Goal: Submit feedback/report problem

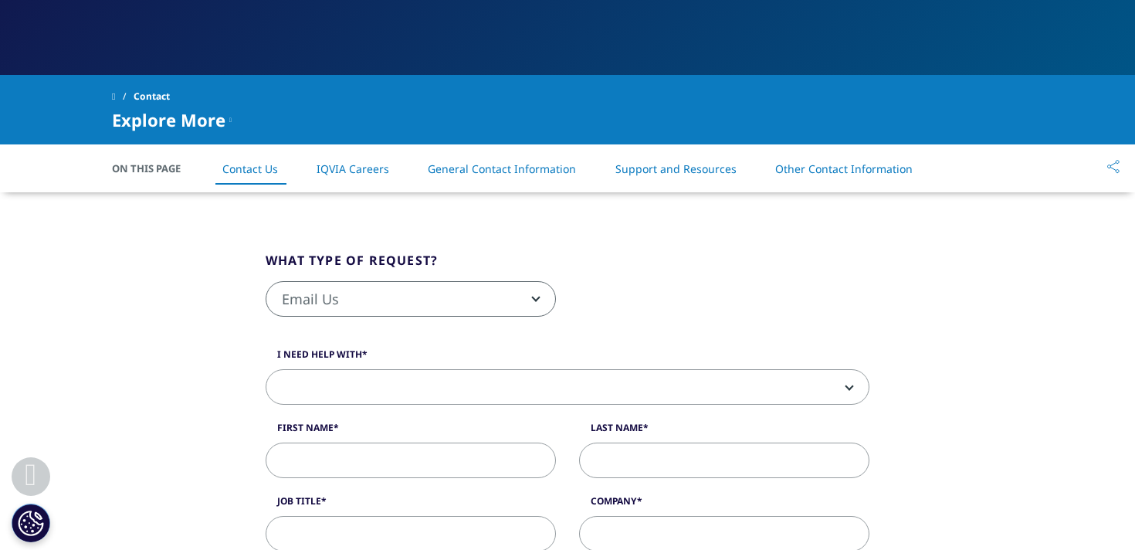
scroll to position [259, 0]
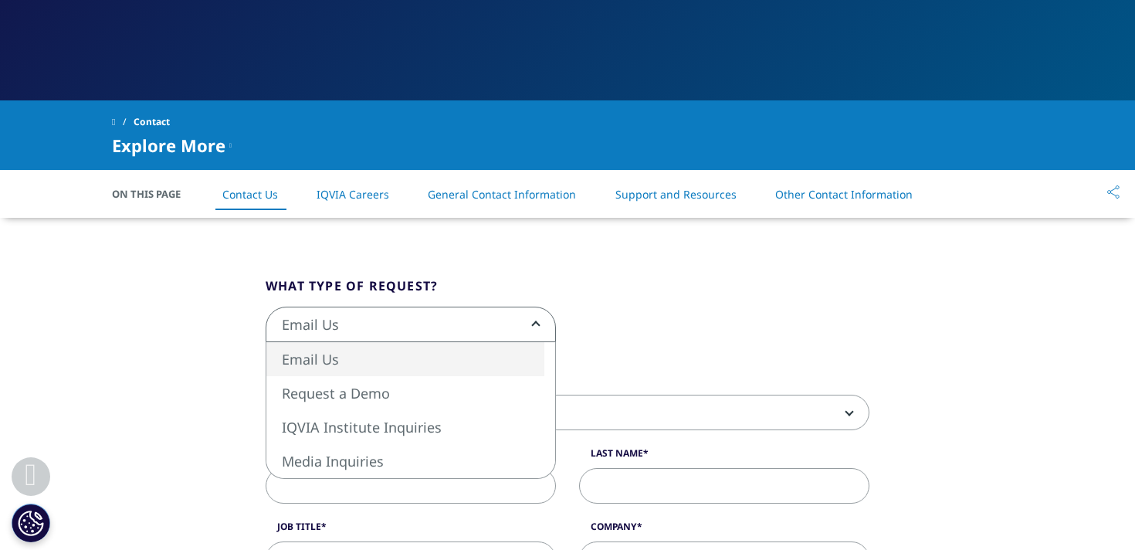
click at [394, 335] on span "Email Us" at bounding box center [410, 325] width 289 height 36
click at [520, 290] on fieldset "What type of request? Email Us Request a Demo IQVIA Institute Inquiries Media I…" at bounding box center [567, 317] width 627 height 82
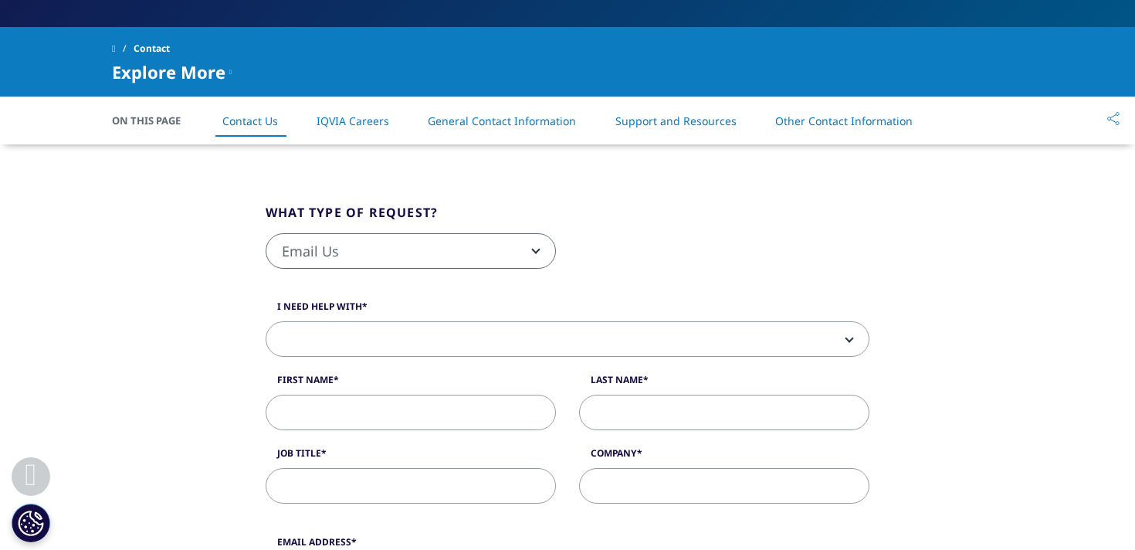
scroll to position [330, 0]
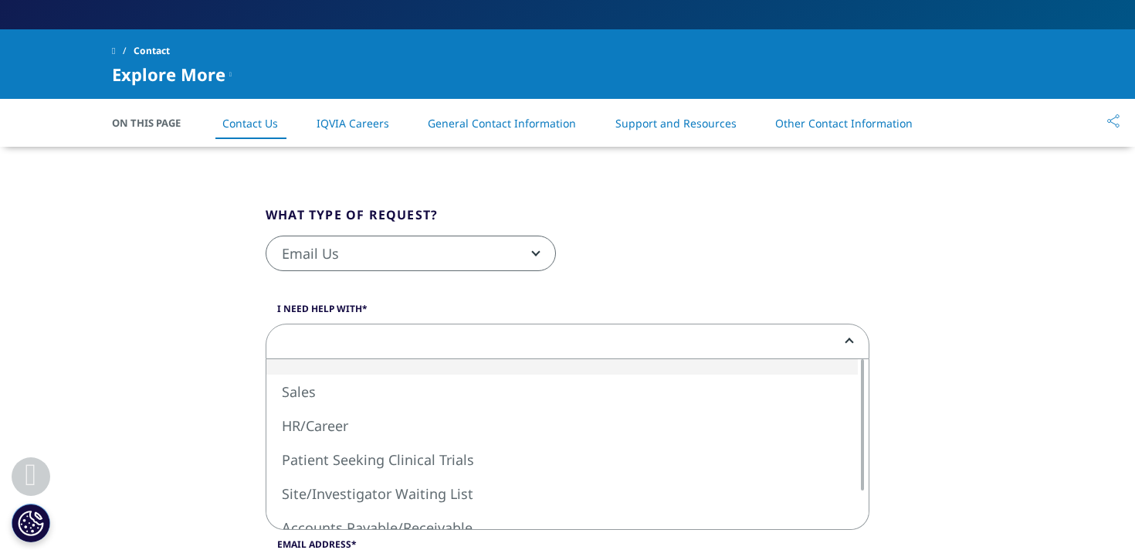
click at [419, 346] on span at bounding box center [567, 342] width 602 height 36
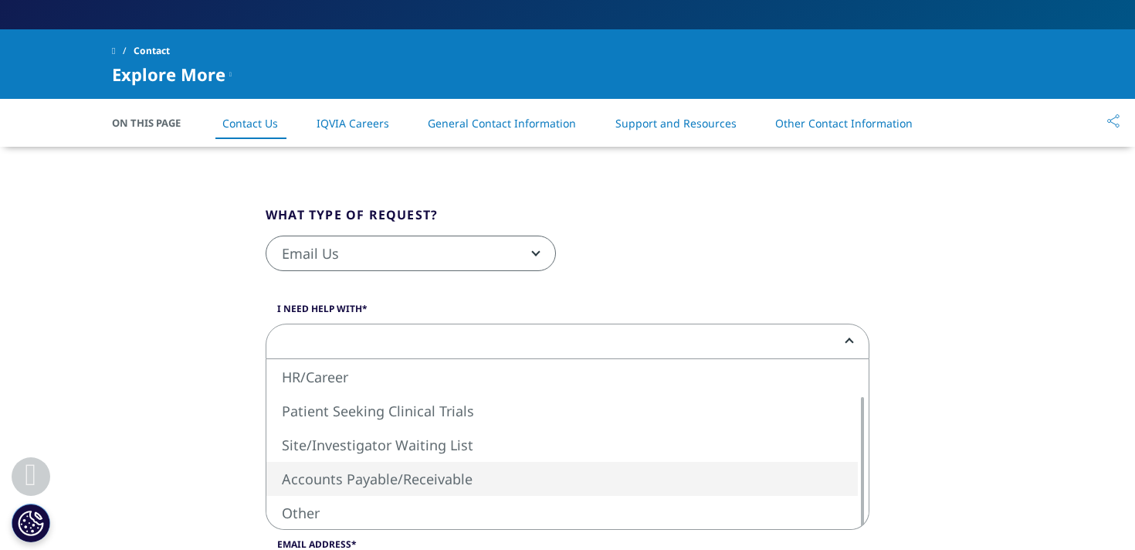
select select "Accounts Payable/Receivable"
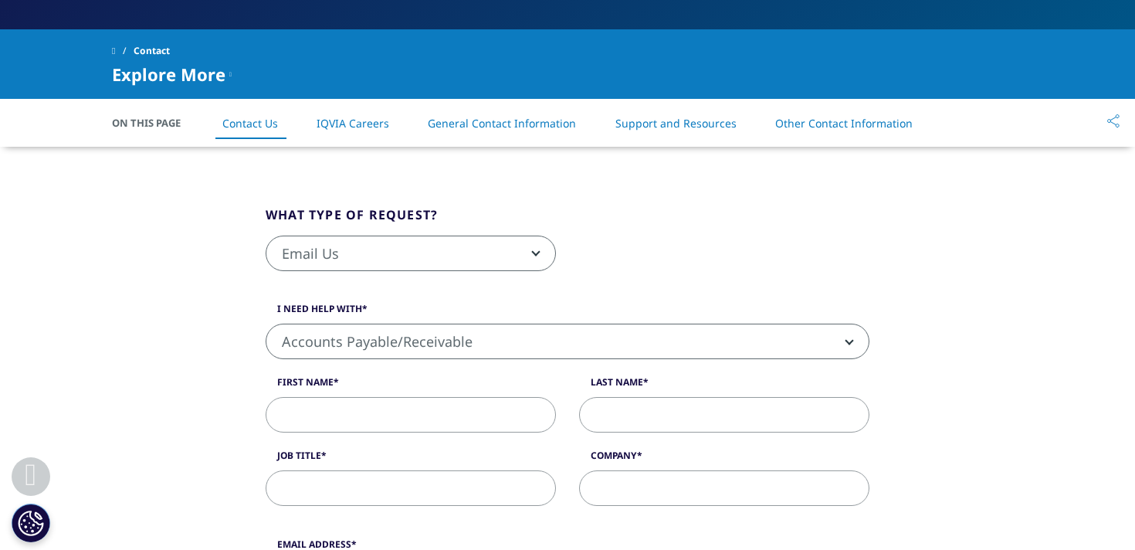
click at [408, 423] on input "First Name" at bounding box center [411, 415] width 290 height 36
type input "[PERSON_NAME]"
type input "Bellas"
type input "79339138v"
type input "[EMAIL_ADDRESS][PERSON_NAME][DOMAIN_NAME]"
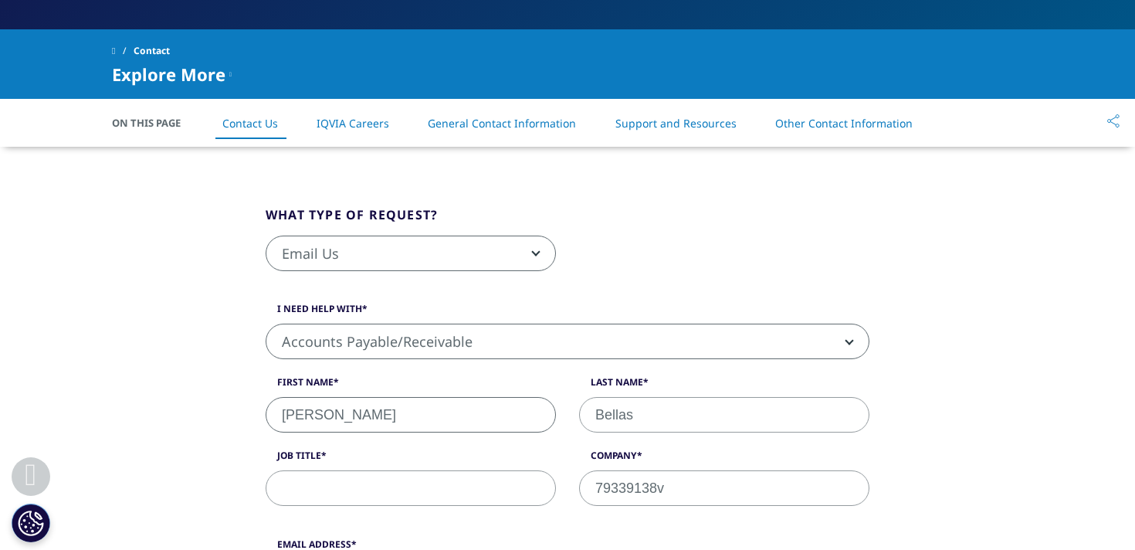
type input "639914539"
select select "[GEOGRAPHIC_DATA]"
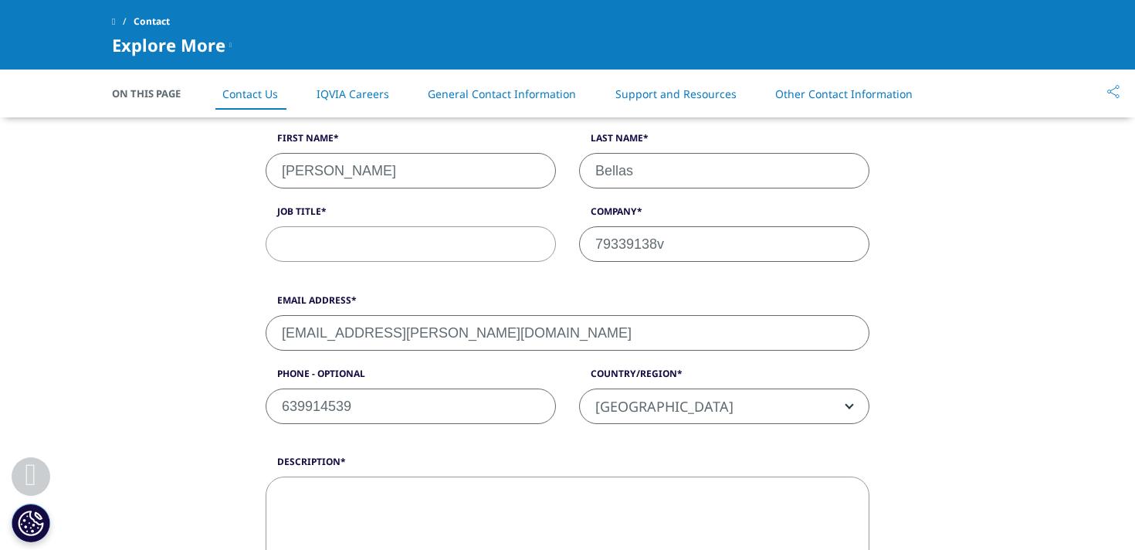
scroll to position [454, 0]
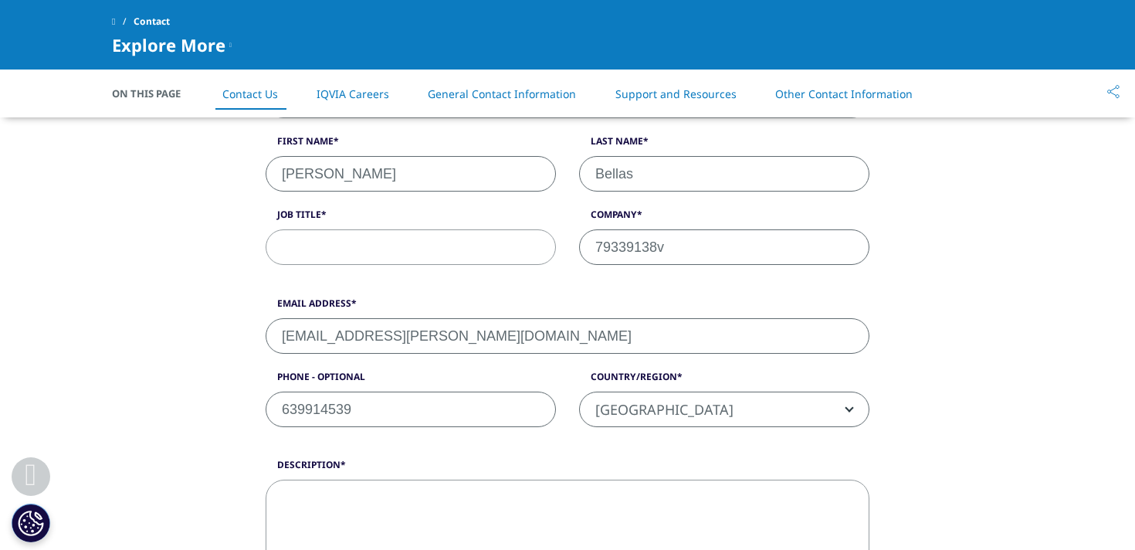
click at [347, 329] on input "[EMAIL_ADDRESS][PERSON_NAME][DOMAIN_NAME]" at bounding box center [568, 336] width 604 height 36
type input "[PERSON_NAME][EMAIL_ADDRESS][PERSON_NAME][PERSON_NAME][DOMAIN_NAME]"
click at [366, 236] on input "Job Title" at bounding box center [411, 247] width 290 height 36
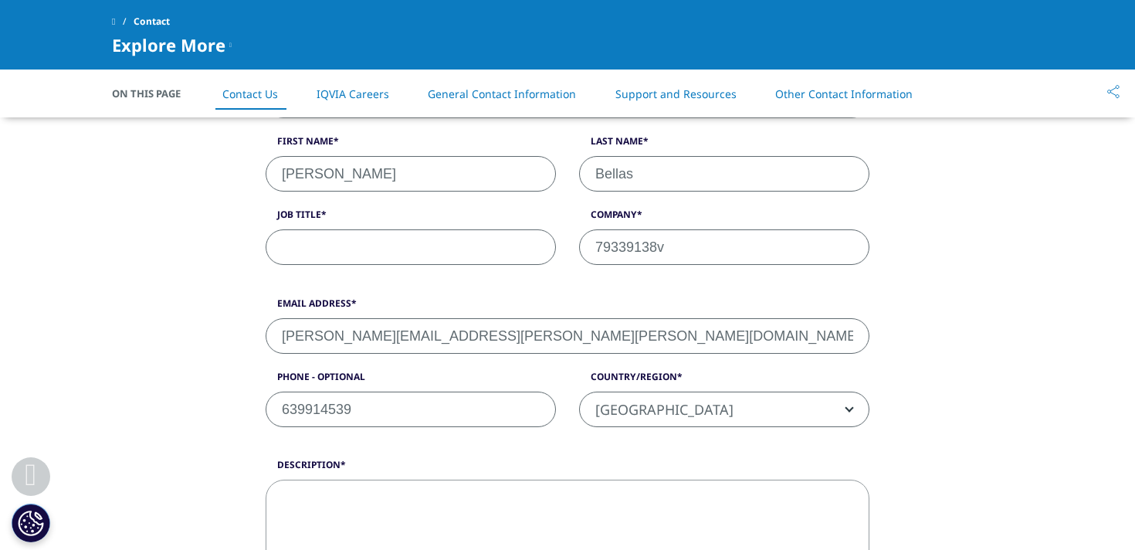
click at [354, 242] on input "Job Title" at bounding box center [411, 247] width 290 height 36
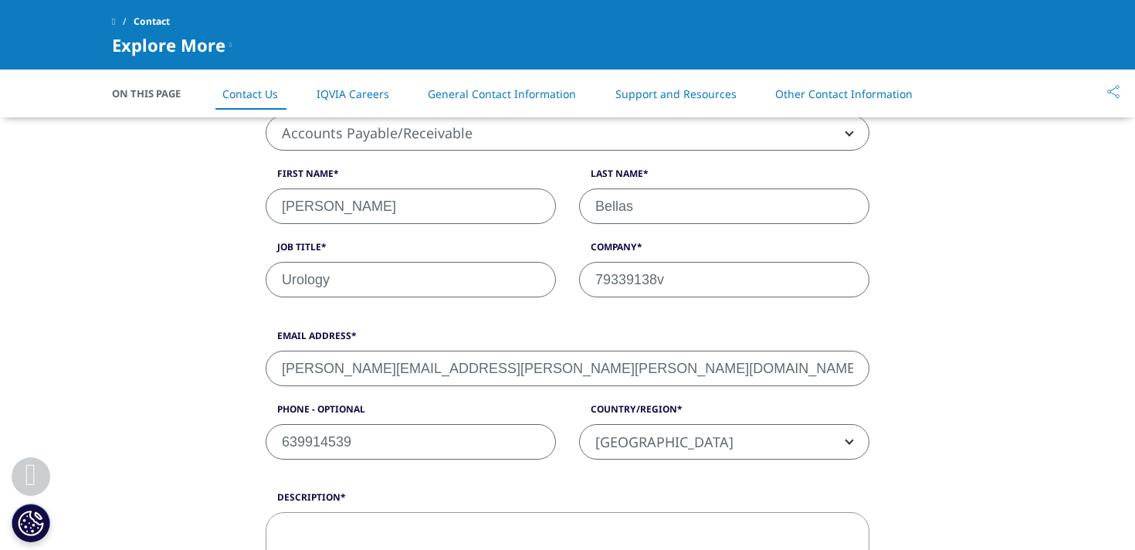
scroll to position [421, 0]
type input "Urology"
click at [628, 288] on input "79339138v" at bounding box center [724, 281] width 290 height 36
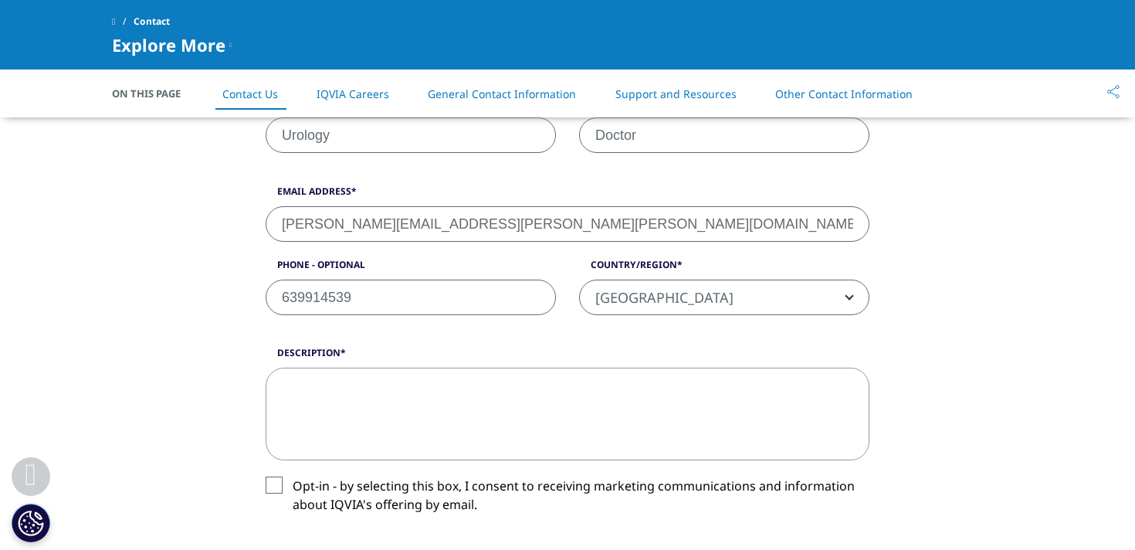
scroll to position [575, 0]
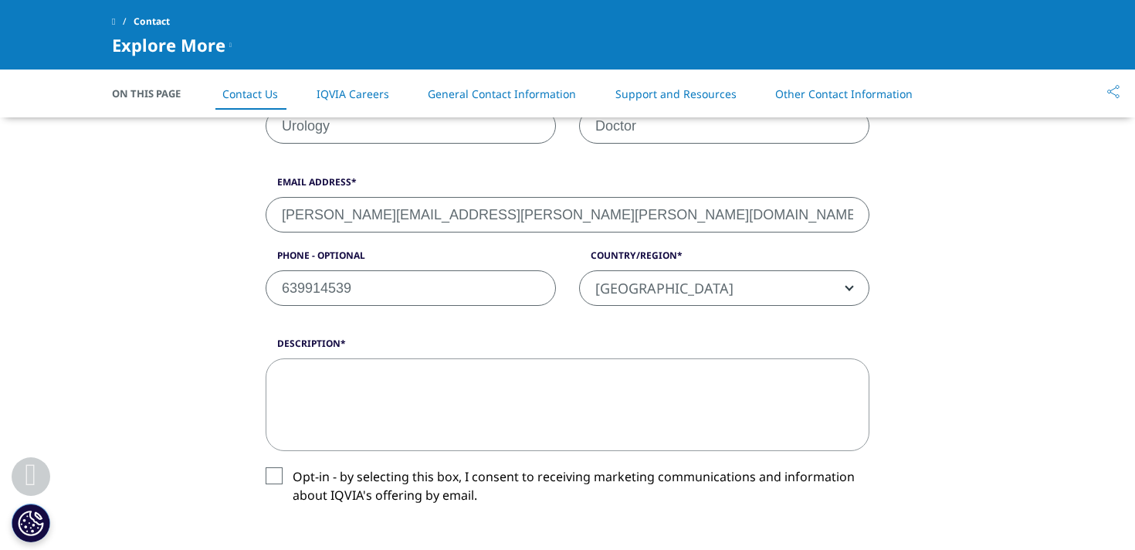
type input "Doctor"
click at [402, 385] on textarea "Description" at bounding box center [568, 404] width 604 height 93
paste textarea "Hello My name is [PERSON_NAME] My account has been blocked due to multiple pass…"
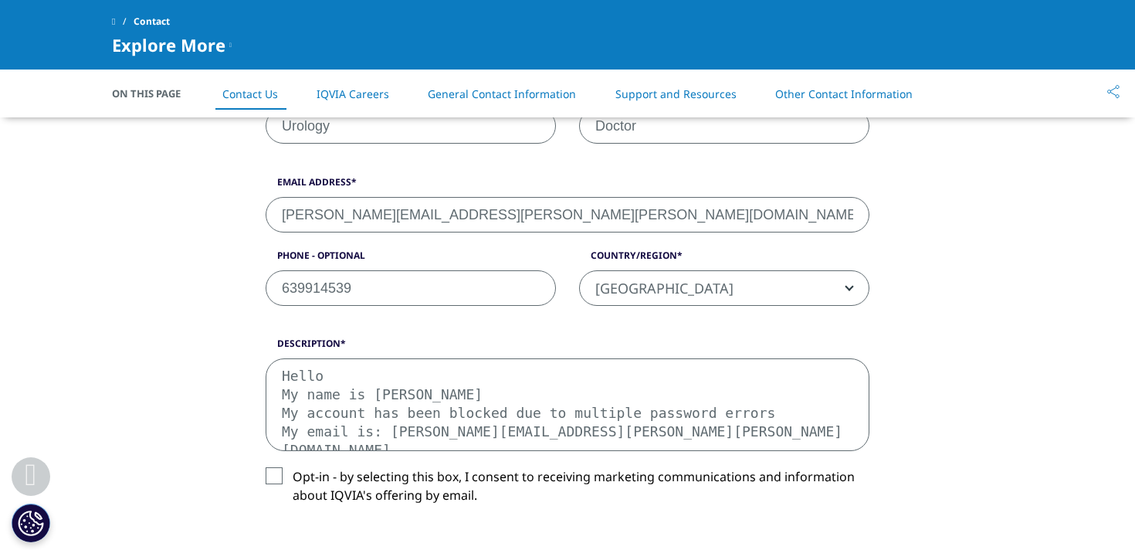
scroll to position [63, 0]
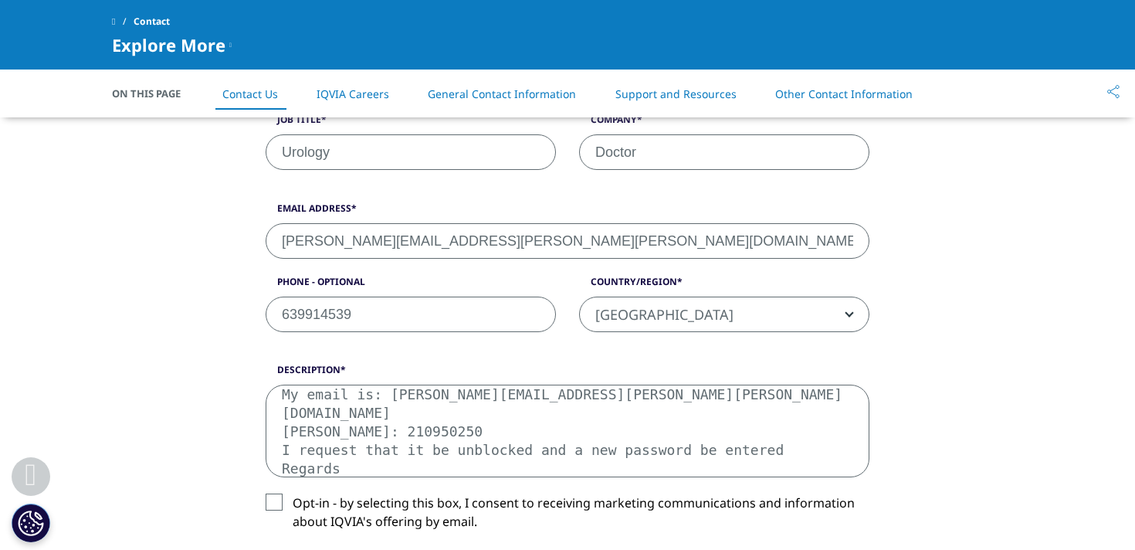
click at [389, 402] on textarea "Hello My name is [PERSON_NAME] My account has been blocked due to multiple pass…" at bounding box center [568, 431] width 604 height 93
click at [389, 402] on textarea "Hello My name is [PERSON_NAME] My account has been blocked due to multiple pass…" at bounding box center [568, 430] width 604 height 93
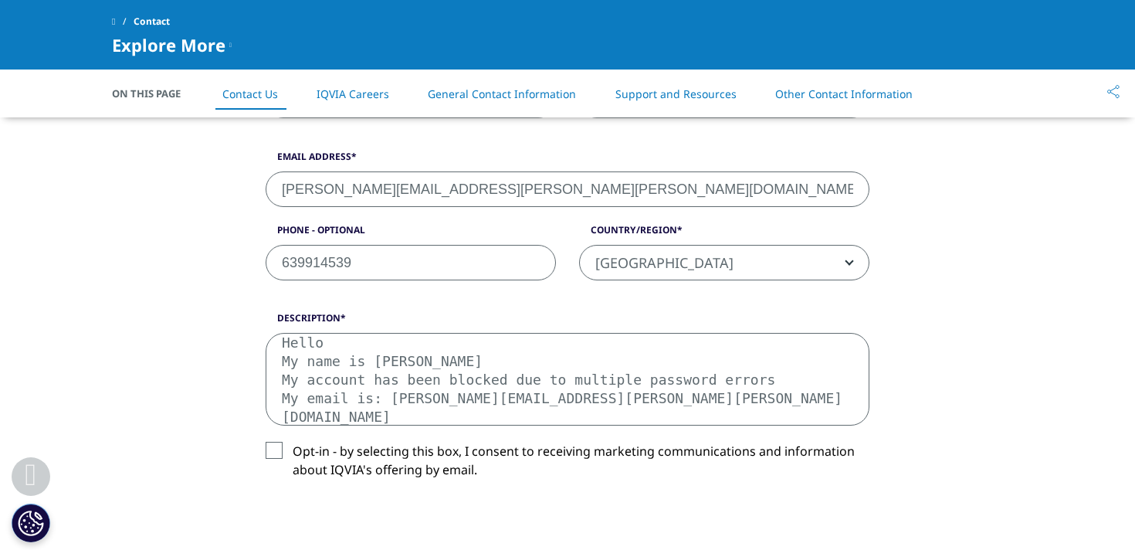
scroll to position [680, 0]
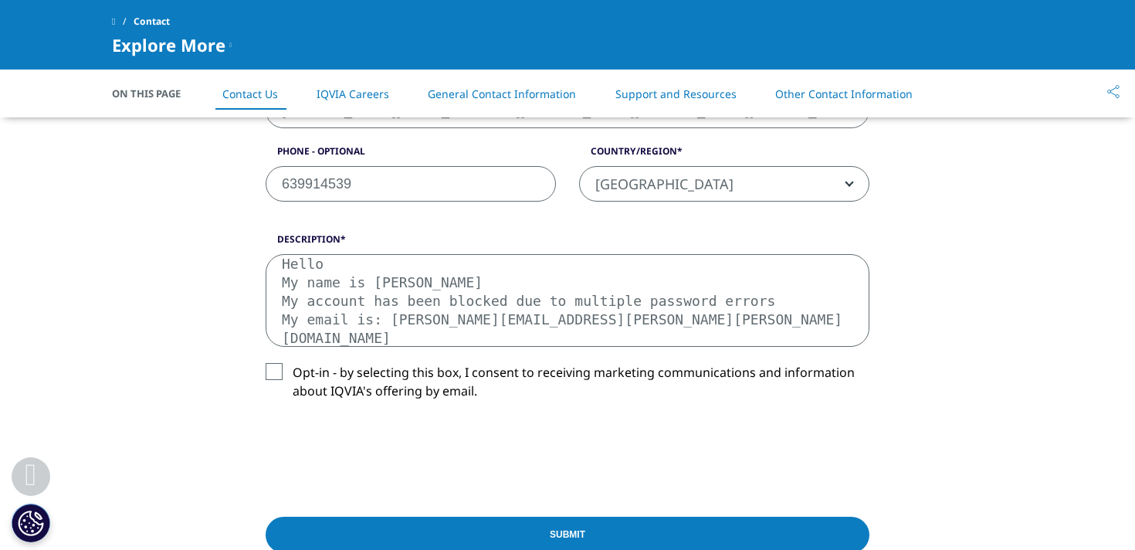
type textarea "Hello My name is [PERSON_NAME] My account has been blocked due to multiple pass…"
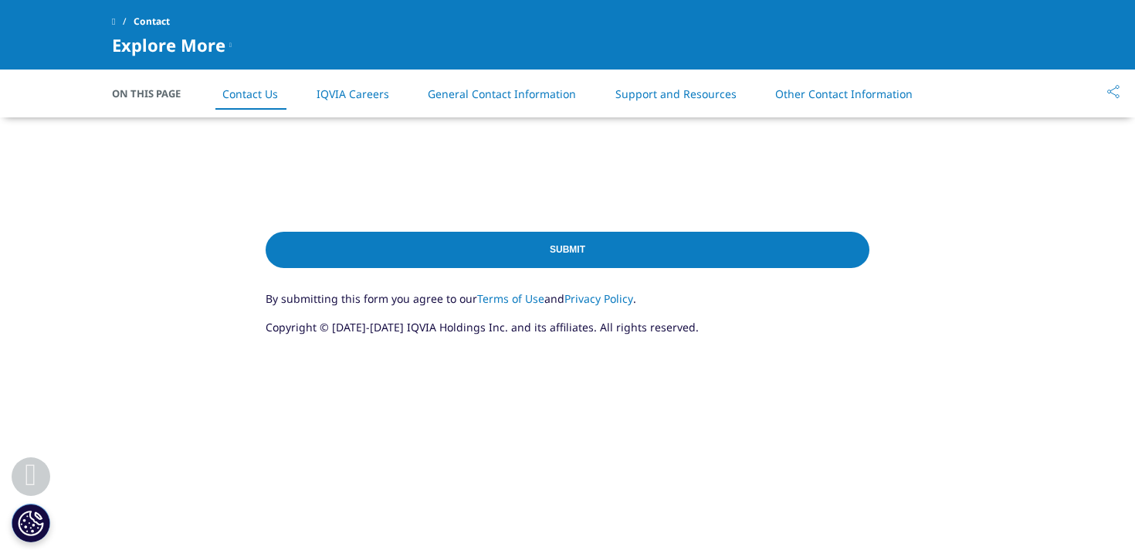
scroll to position [962, 0]
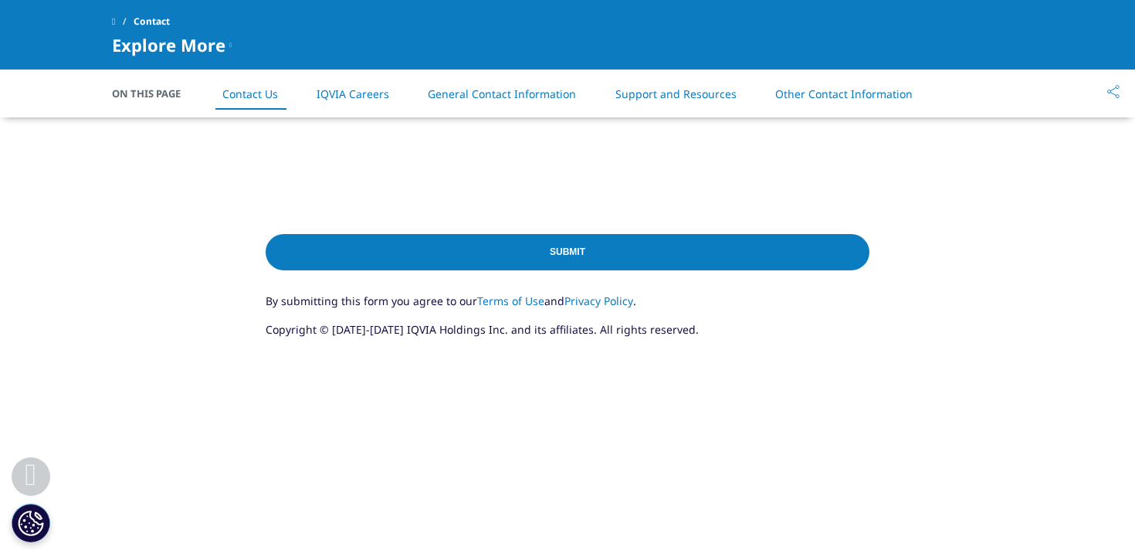
click at [564, 249] on input "Submit" at bounding box center [568, 252] width 604 height 36
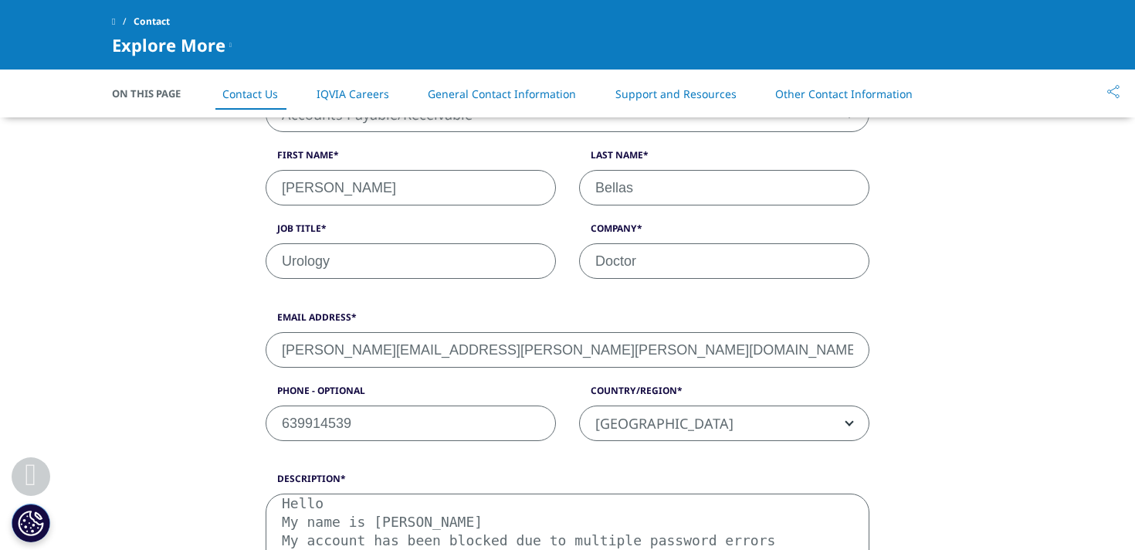
scroll to position [495, 0]
